Goal: Complete application form

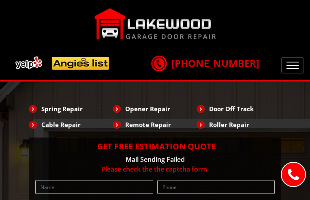
type input "CpFGBkoVOR"
type input "5223197433"
type input "[EMAIL_ADDRESS][DOMAIN_NAME]"
type input "aaSMmgMvT"
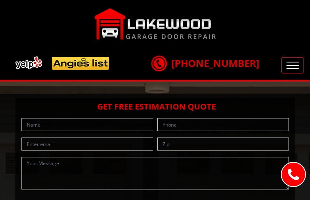
type input "UDDwACqk"
type input "9685637114"
type input "[EMAIL_ADDRESS][DOMAIN_NAME]"
type input "ffQOLUdaJzTWG"
type input "VqKiSuDWKsMs"
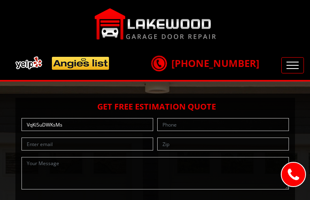
type input "9574845389"
type input "[EMAIL_ADDRESS][DOMAIN_NAME]"
type input "cImVSMACsuYfxDf"
